Goal: Information Seeking & Learning: Check status

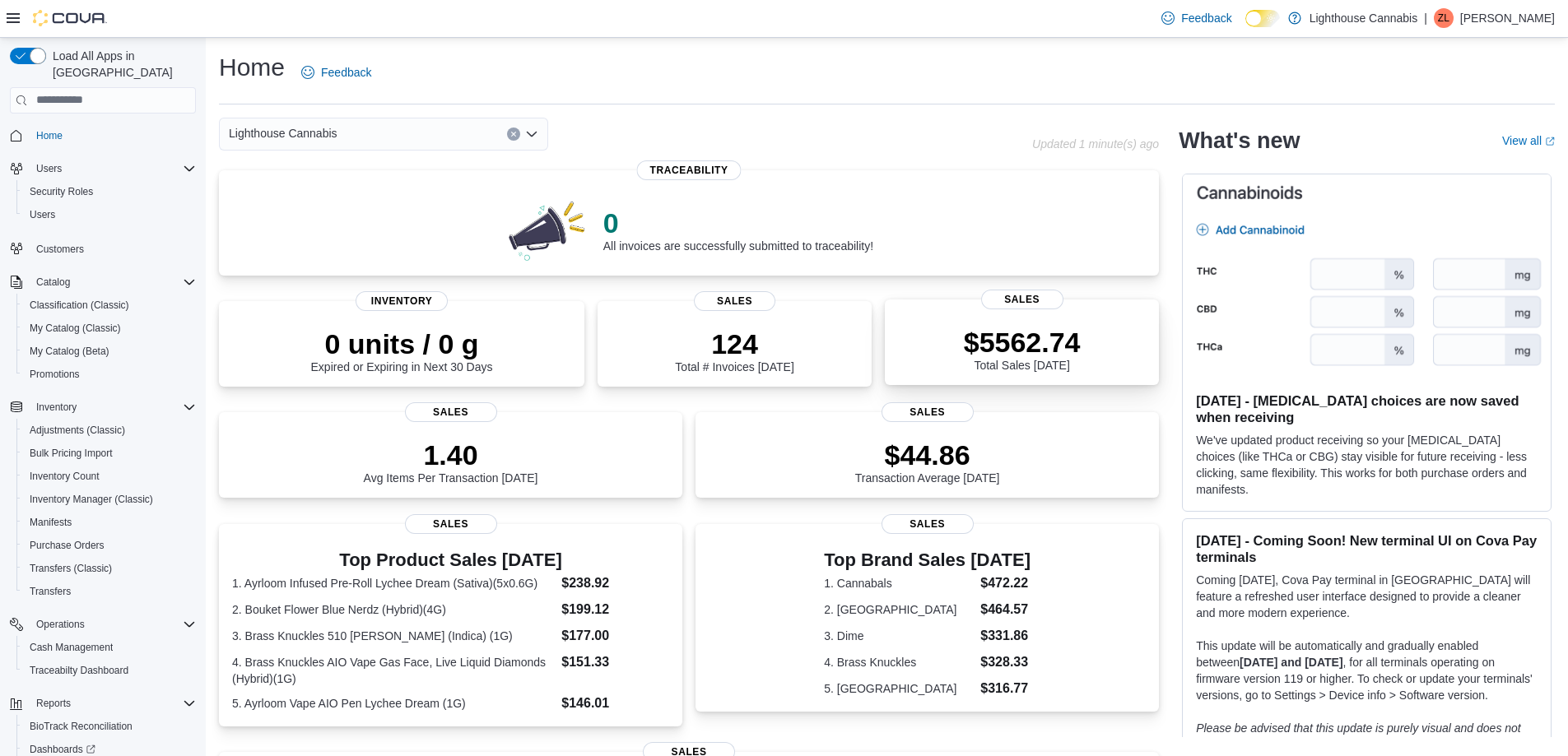
click at [962, 357] on div "$5562.74 Total Sales Today" at bounding box center [1022, 346] width 248 height 53
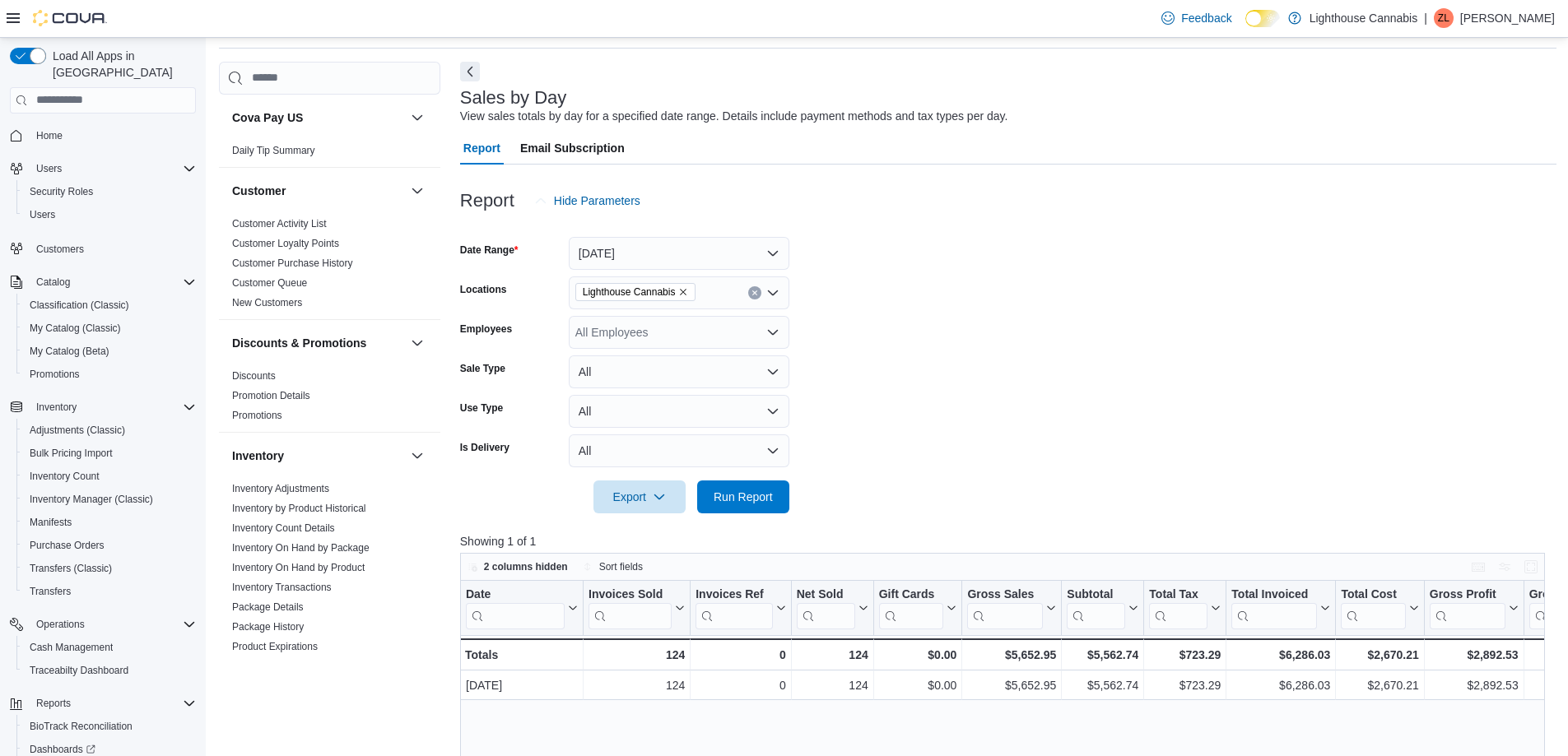
scroll to position [83, 0]
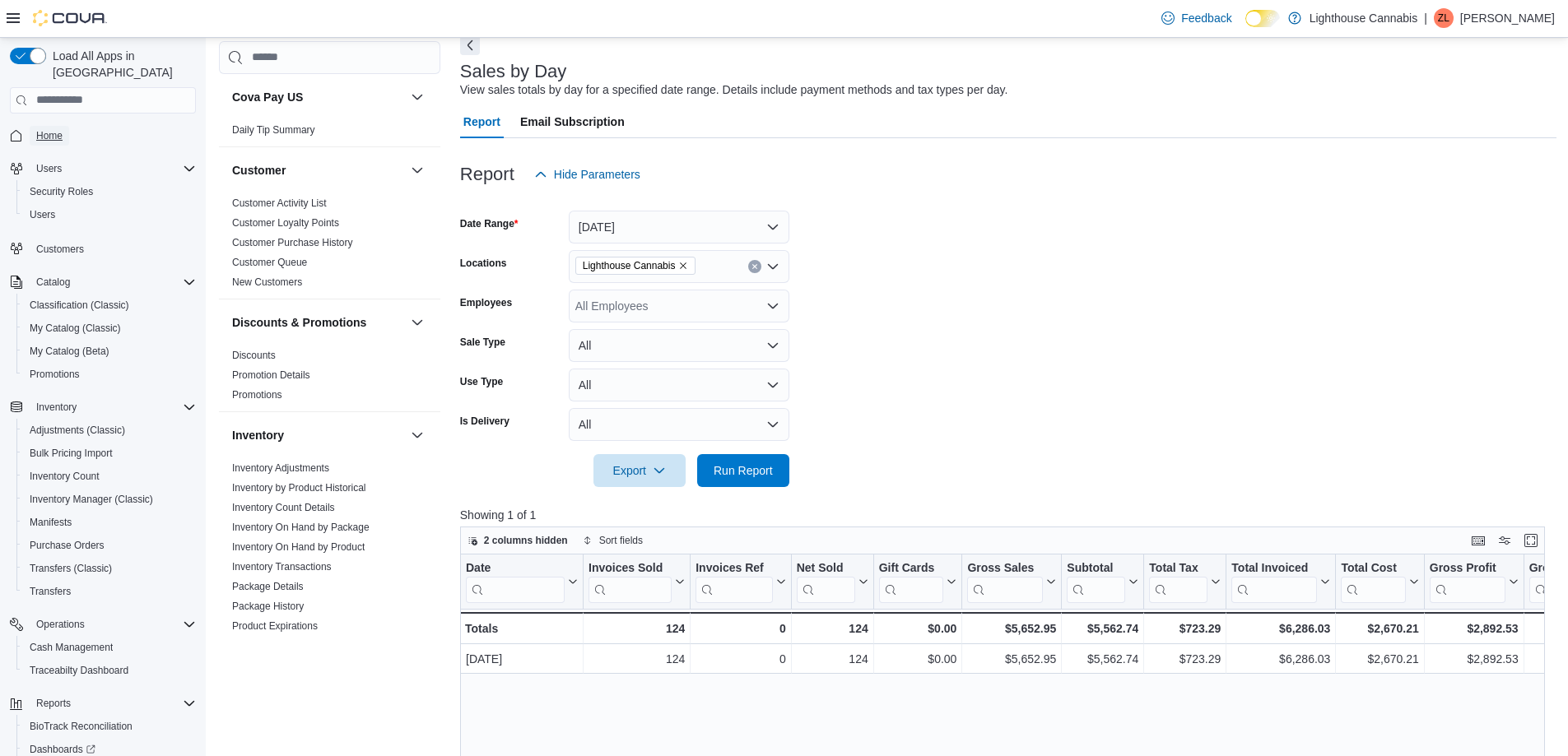
click at [58, 127] on span "Home" at bounding box center [49, 136] width 27 height 20
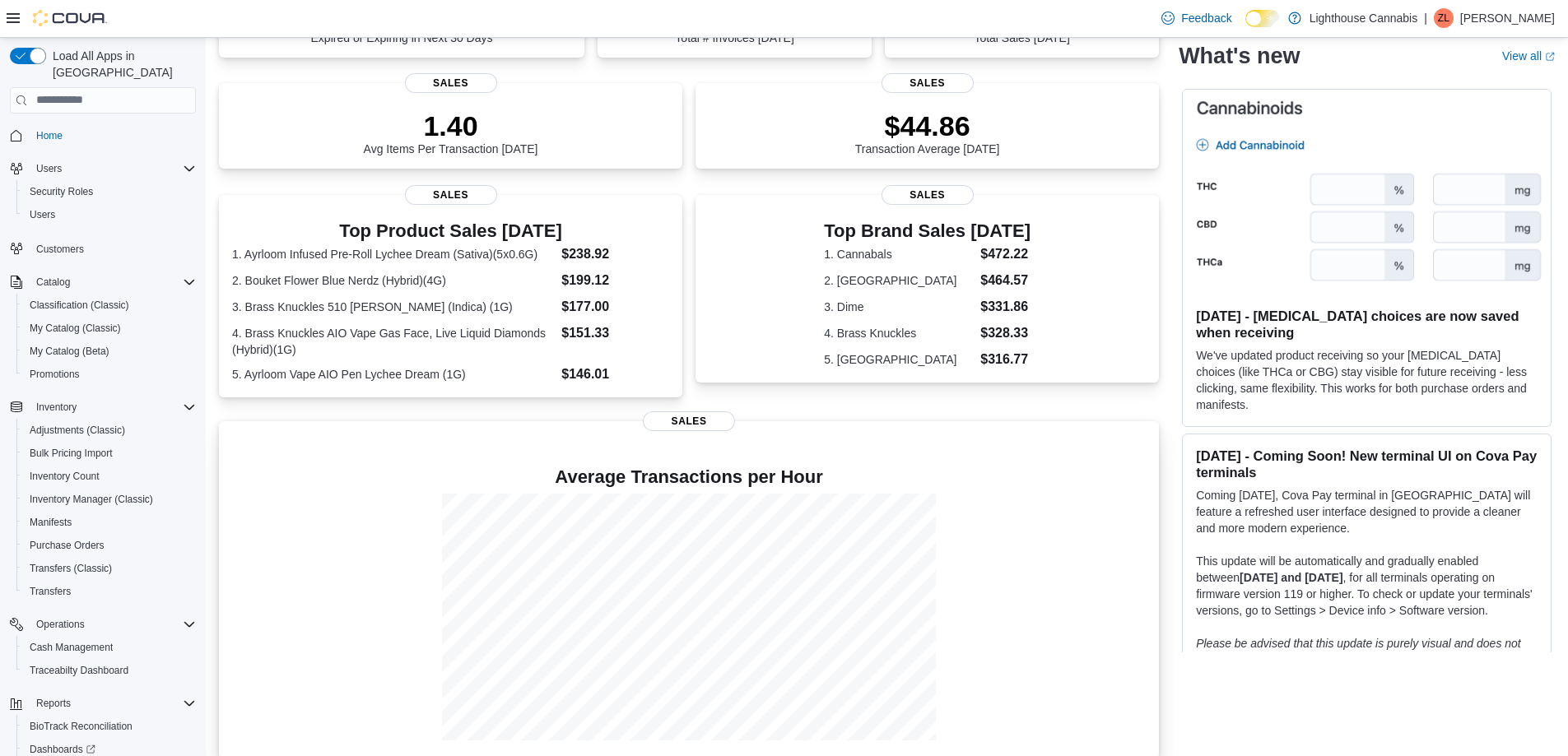
scroll to position [333, 0]
